Goal: Transaction & Acquisition: Purchase product/service

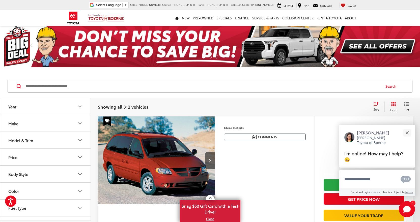
click at [72, 136] on button "Model & Trim" at bounding box center [45, 140] width 91 height 16
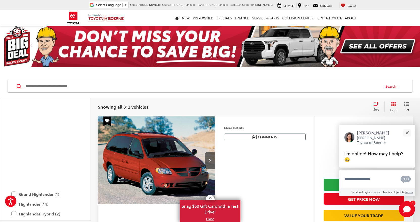
scroll to position [1008, 0]
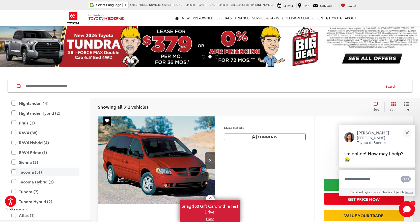
click at [27, 172] on label "Tacoma (31)" at bounding box center [45, 172] width 68 height 9
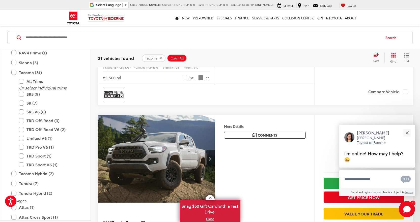
scroll to position [580, 0]
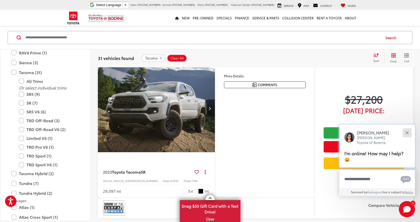
click at [405, 132] on button "Close" at bounding box center [406, 132] width 11 height 11
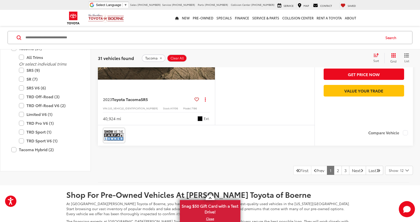
scroll to position [1008, 0]
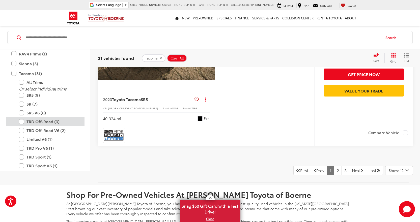
click at [68, 126] on label "TRD Off-Road (3)" at bounding box center [49, 121] width 60 height 9
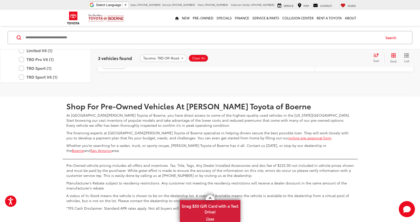
scroll to position [50, 0]
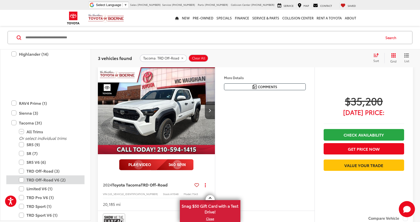
click at [63, 182] on label "TRD Off-Road V6 (2)" at bounding box center [49, 180] width 60 height 9
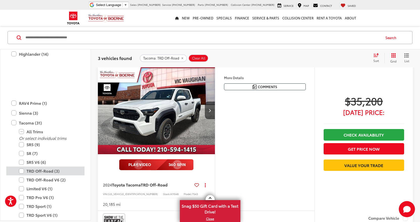
scroll to position [49, 0]
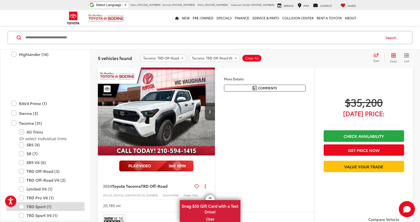
click at [62, 205] on label "TRD Sport (1)" at bounding box center [49, 206] width 60 height 9
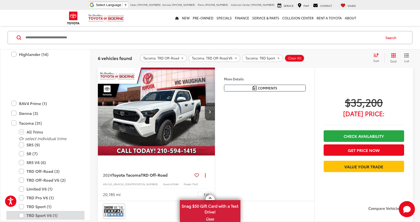
click at [62, 217] on label "TRD Sport V6 (1)" at bounding box center [49, 215] width 60 height 9
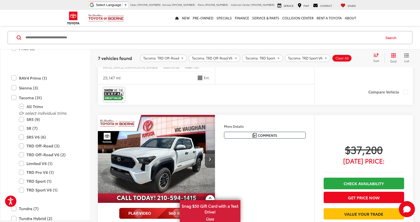
scroll to position [49, 0]
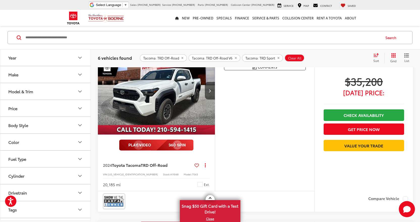
scroll to position [28, 0]
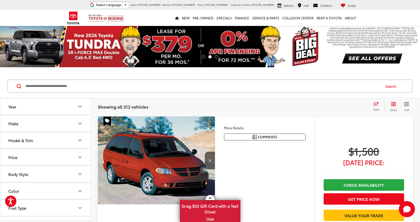
click at [78, 125] on icon "Make" at bounding box center [80, 123] width 6 height 6
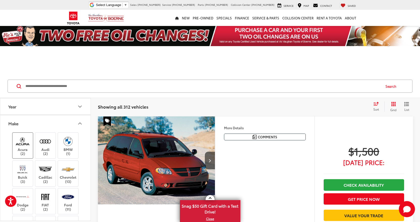
click at [23, 146] on img at bounding box center [23, 141] width 14 height 12
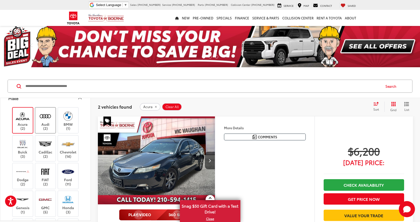
scroll to position [101, 0]
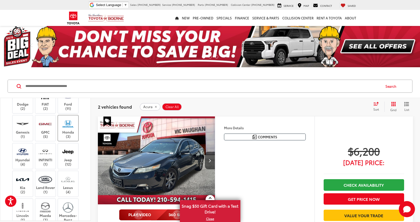
click at [66, 129] on img at bounding box center [68, 124] width 14 height 12
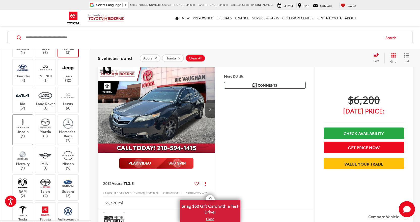
scroll to position [176, 0]
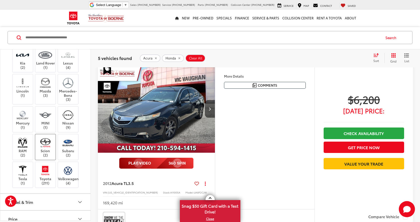
click at [42, 150] on label "Scion (2)" at bounding box center [45, 147] width 20 height 20
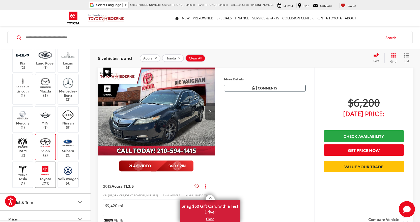
scroll to position [227, 0]
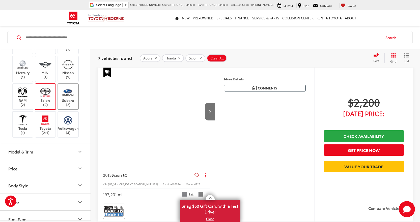
click at [64, 96] on img at bounding box center [68, 92] width 14 height 12
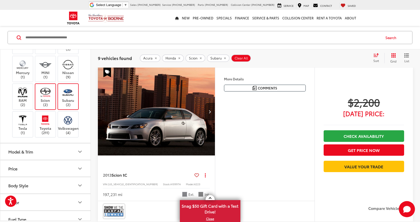
scroll to position [74, 0]
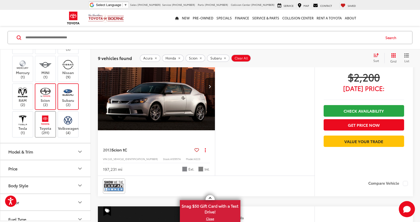
click at [44, 122] on img at bounding box center [45, 120] width 14 height 12
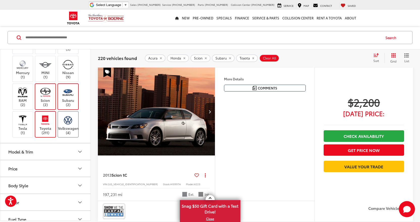
click at [69, 123] on img at bounding box center [68, 120] width 14 height 12
click at [78, 168] on icon "Price" at bounding box center [80, 169] width 6 height 6
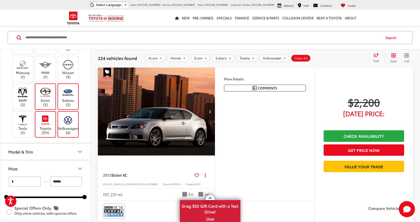
drag, startPoint x: 70, startPoint y: 182, endPoint x: 45, endPoint y: 180, distance: 25.7
click at [45, 180] on div "* — ******" at bounding box center [45, 182] width 78 height 10
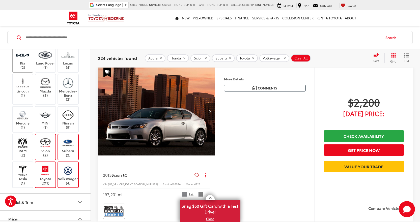
scroll to position [126, 0]
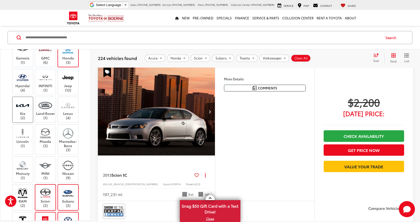
click at [24, 105] on img at bounding box center [23, 106] width 14 height 12
type input "******"
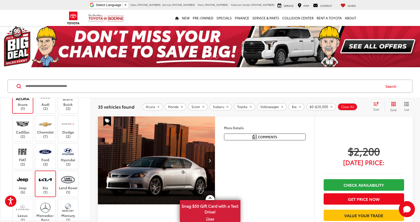
click at [378, 109] on span "Sort" at bounding box center [376, 109] width 6 height 4
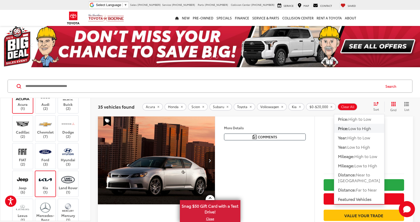
click at [353, 130] on span "Low to High" at bounding box center [359, 128] width 23 height 6
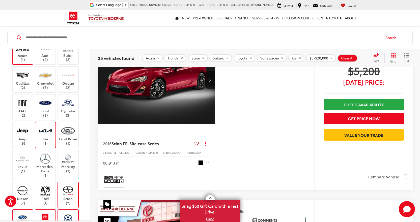
scroll to position [579, 0]
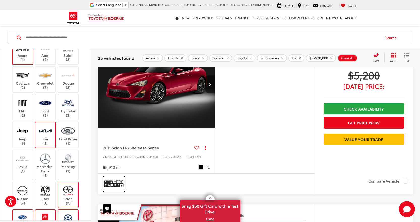
click at [116, 189] on img at bounding box center [114, 183] width 20 height 13
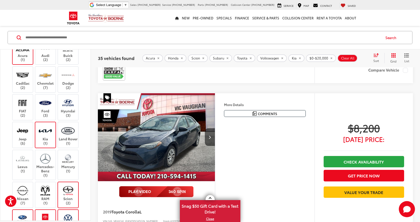
scroll to position [2016, 0]
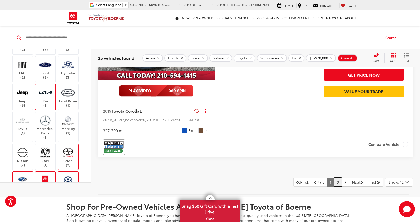
click at [334, 187] on link "2" at bounding box center [338, 182] width 8 height 9
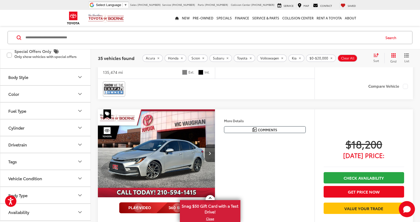
scroll to position [1983, 0]
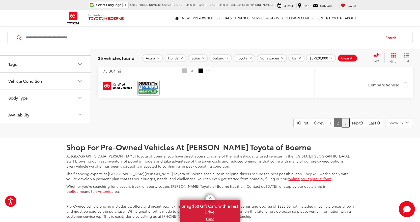
click at [341, 125] on link "3" at bounding box center [345, 122] width 8 height 9
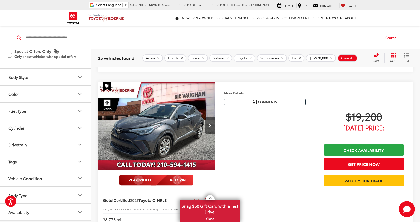
scroll to position [931, 0]
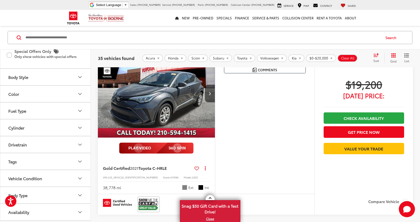
click at [151, 97] on img "2021 Toyota C-HR LE 0" at bounding box center [157, 94] width 118 height 88
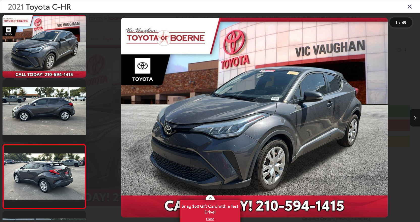
click at [261, 73] on link "Expand Photo 1" at bounding box center [257, 71] width 69 height 52
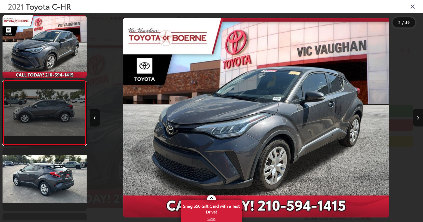
scroll to position [10, 0]
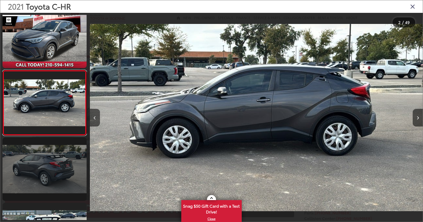
drag, startPoint x: 26, startPoint y: 108, endPoint x: 26, endPoint y: 180, distance: 72.6
click at [27, 108] on link at bounding box center [45, 103] width 84 height 66
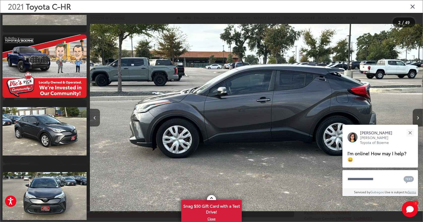
scroll to position [841, 0]
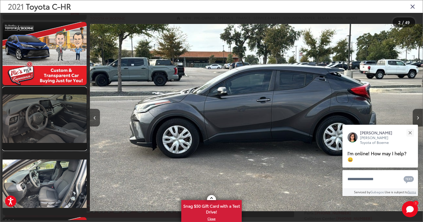
click at [48, 122] on link at bounding box center [45, 118] width 84 height 63
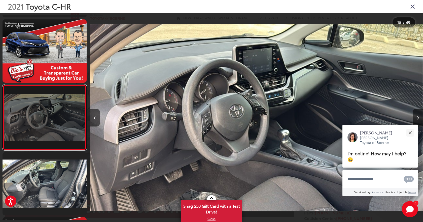
scroll to position [856, 0]
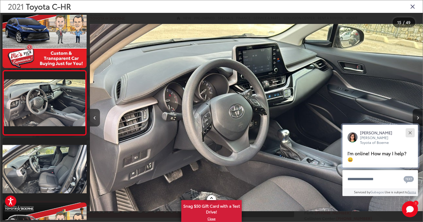
click at [412, 133] on button "Close" at bounding box center [410, 132] width 11 height 11
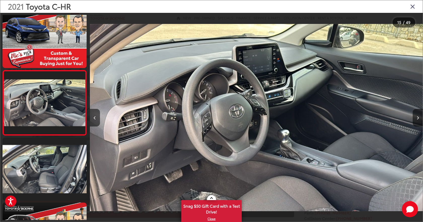
scroll to position [0, 0]
click at [419, 119] on button "Next image" at bounding box center [418, 118] width 10 height 18
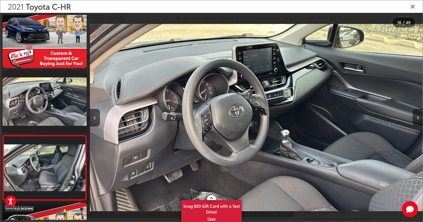
scroll to position [0, 333]
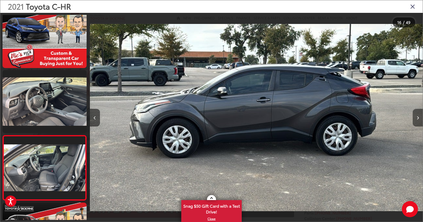
click at [419, 118] on button "Next image" at bounding box center [418, 118] width 10 height 18
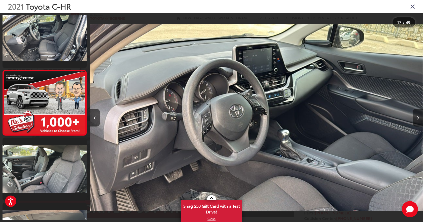
scroll to position [0, 4998]
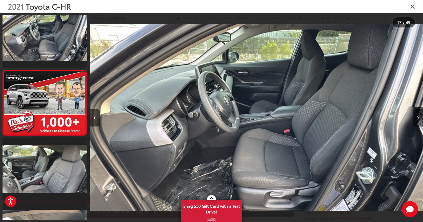
click at [419, 118] on button "Next image" at bounding box center [418, 118] width 10 height 18
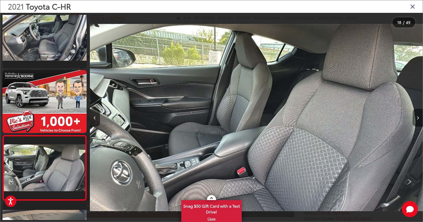
scroll to position [1051, 0]
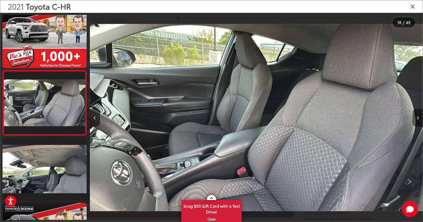
click at [419, 118] on button "Next image" at bounding box center [418, 118] width 10 height 18
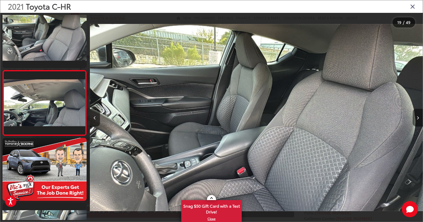
scroll to position [0, 5998]
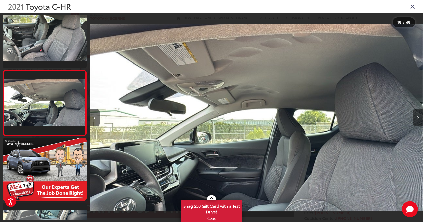
click at [418, 118] on icon "Next image" at bounding box center [418, 118] width 2 height 4
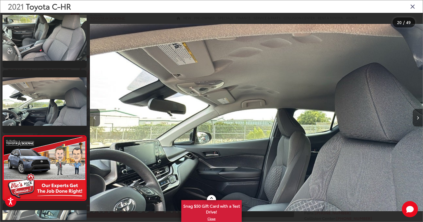
scroll to position [1181, 0]
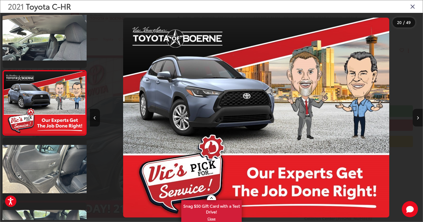
click at [418, 118] on icon "Next image" at bounding box center [418, 118] width 2 height 4
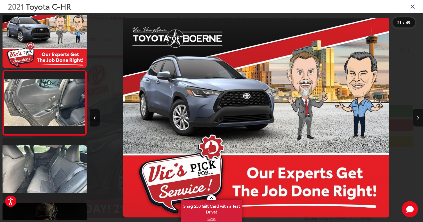
scroll to position [0, 6664]
